Goal: Book appointment/travel/reservation

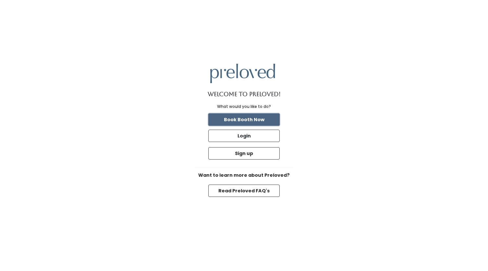
click at [238, 120] on button "Book Booth Now" at bounding box center [243, 119] width 71 height 12
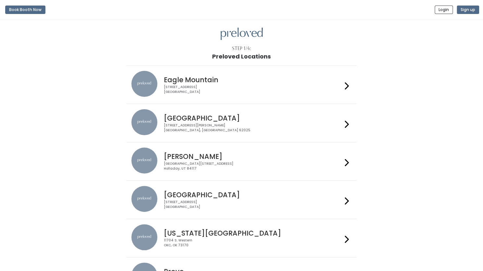
click at [347, 121] on icon at bounding box center [347, 123] width 4 height 9
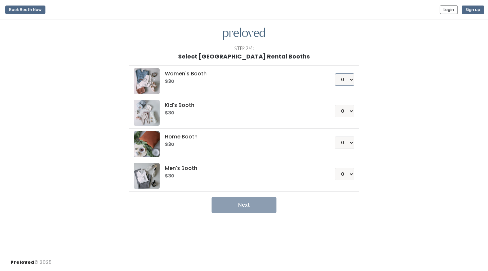
click at [352, 80] on select "0 1 2 3 4" at bounding box center [344, 79] width 19 height 12
select select "1"
click at [335, 73] on select "0 1 2 3 4" at bounding box center [344, 79] width 19 height 12
click at [242, 202] on button "Next" at bounding box center [244, 205] width 65 height 16
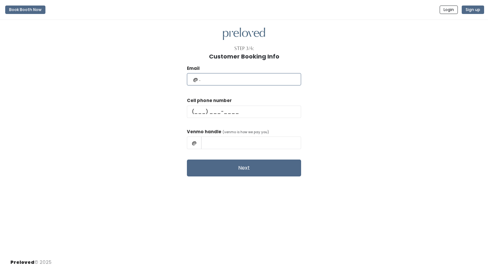
click at [222, 78] on input "text" at bounding box center [244, 79] width 114 height 12
type input "menendez@charter.net"
type input "(618) 781-0546"
type input "Karen Elizabeth Menendez"
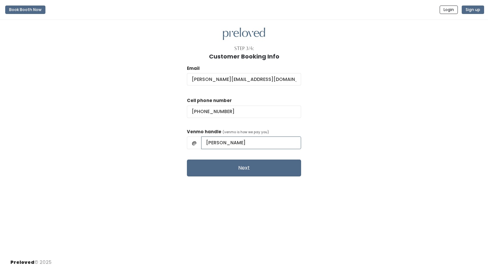
drag, startPoint x: 220, startPoint y: 142, endPoint x: 284, endPoint y: 144, distance: 64.3
click at [284, 144] on input "Karen Elizabeth Menendez" at bounding box center [251, 142] width 100 height 12
type input "Karen-Menendez-4"
click at [243, 167] on button "Next" at bounding box center [244, 167] width 114 height 17
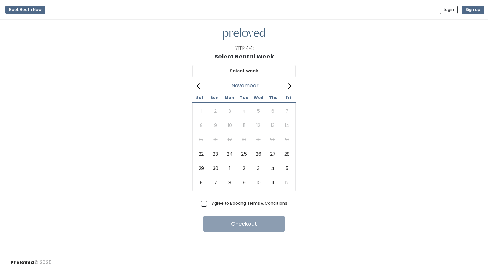
click at [292, 84] on icon at bounding box center [289, 85] width 7 height 7
click at [341, 171] on div "November 2025 Sat Sun Mon Tue Wed Thu Fri 1 2 3 4 5 6 7 8 9 10 11 12 13 14 15 1…" at bounding box center [243, 129] width 467 height 139
type input "December 6 to December 12"
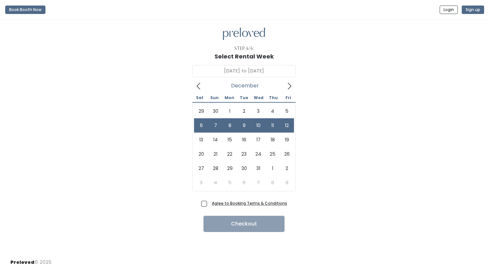
click at [209, 203] on span "Agree to Booking Terms & Conditions" at bounding box center [248, 203] width 78 height 6
click at [209, 203] on input "Agree to Booking Terms & Conditions" at bounding box center [211, 202] width 4 height 4
checkbox input "true"
click at [248, 222] on button "Checkout" at bounding box center [244, 224] width 81 height 16
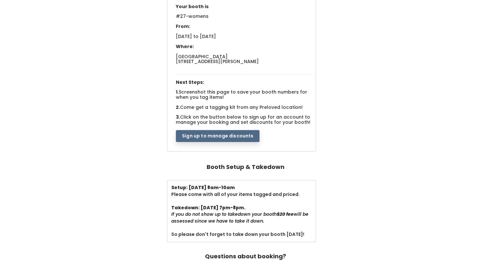
scroll to position [68, 0]
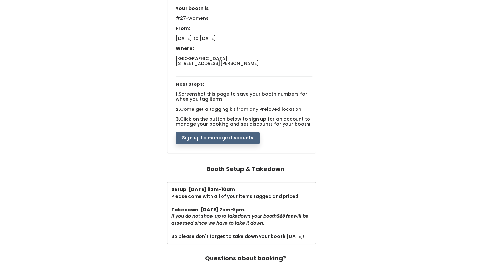
click at [216, 135] on button "Sign up to manage discounts" at bounding box center [218, 138] width 84 height 12
